Goal: Navigation & Orientation: Go to known website

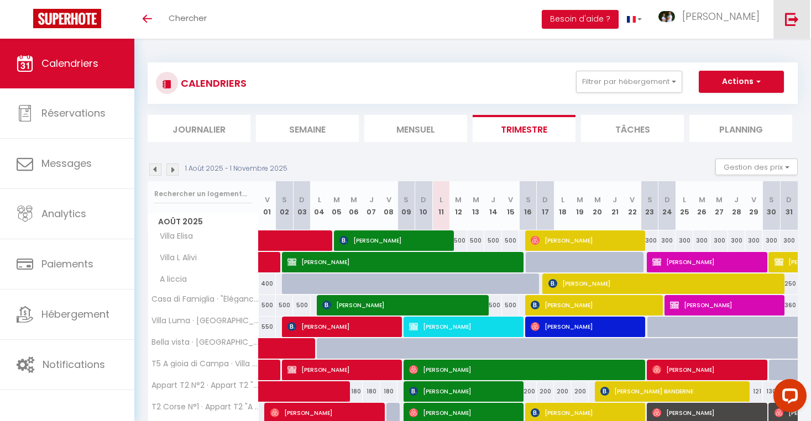
click at [791, 17] on img at bounding box center [792, 19] width 14 height 14
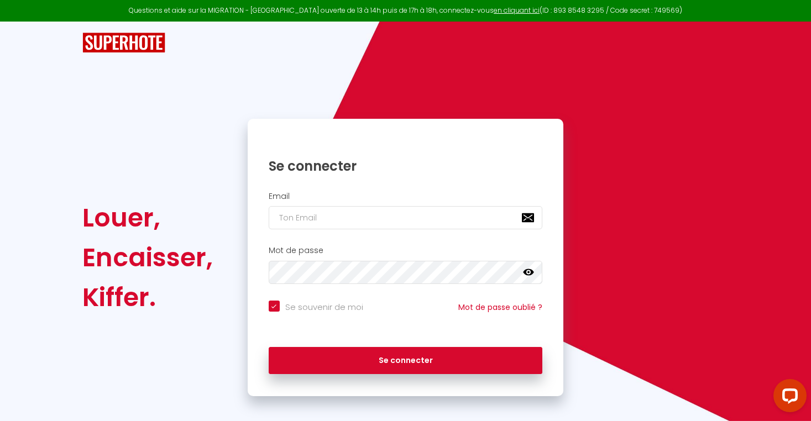
click at [406, 149] on div "Se connecter" at bounding box center [406, 158] width 316 height 34
click at [386, 214] on input "email" at bounding box center [406, 217] width 274 height 23
type input "c"
checkbox input "true"
type input "ch"
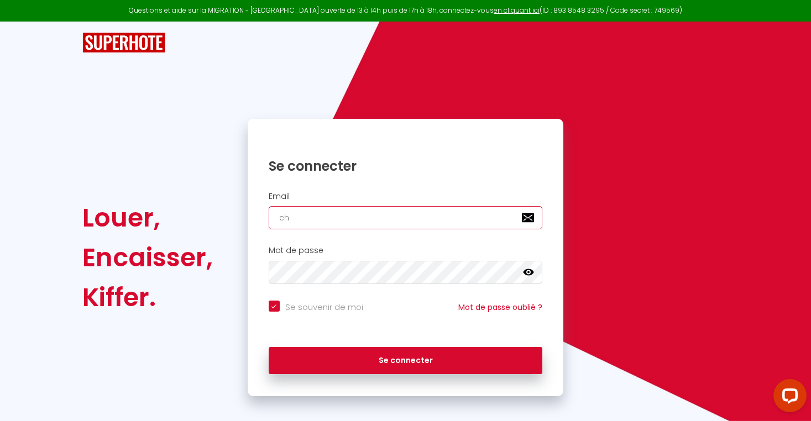
checkbox input "true"
type input "[EMAIL_ADDRESS][DOMAIN_NAME]"
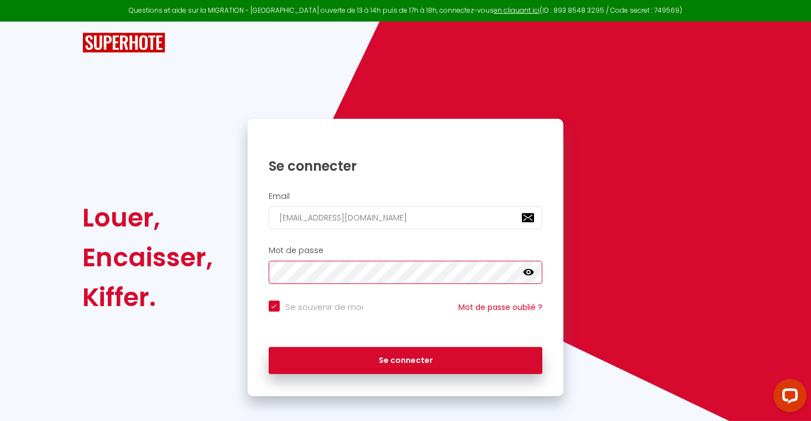
click at [405, 359] on button "Se connecter" at bounding box center [406, 361] width 274 height 28
checkbox input "true"
